Goal: Information Seeking & Learning: Learn about a topic

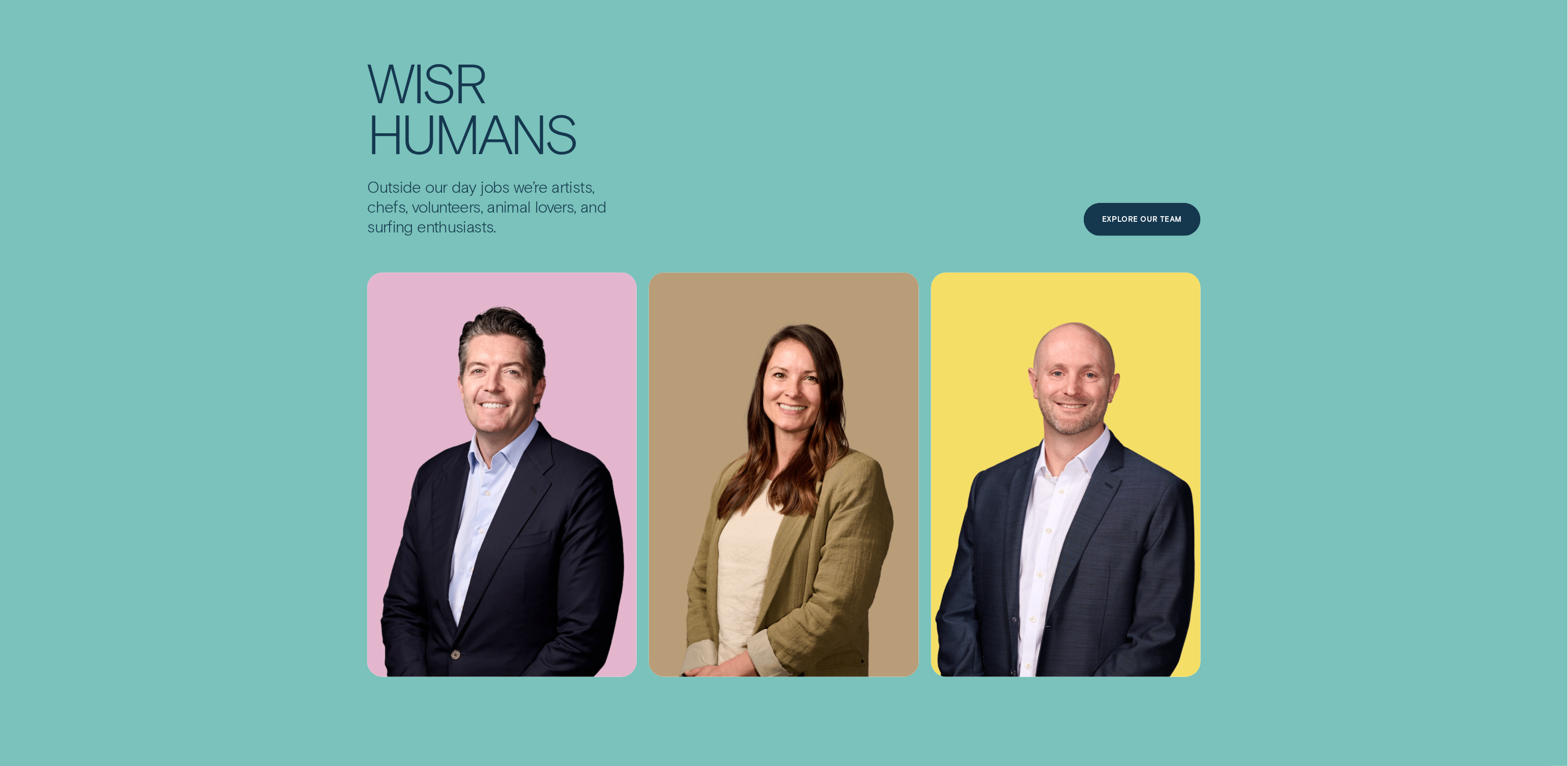
scroll to position [4287, 0]
